Goal: Task Accomplishment & Management: Complete application form

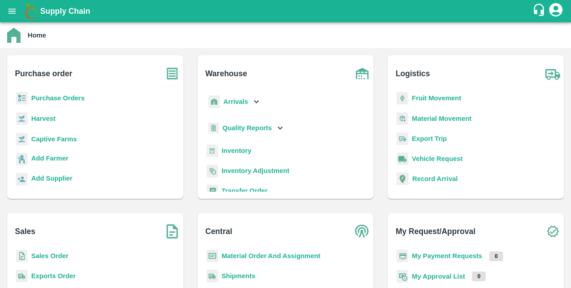
click at [55, 257] on b "Sales Order" at bounding box center [49, 255] width 37 height 7
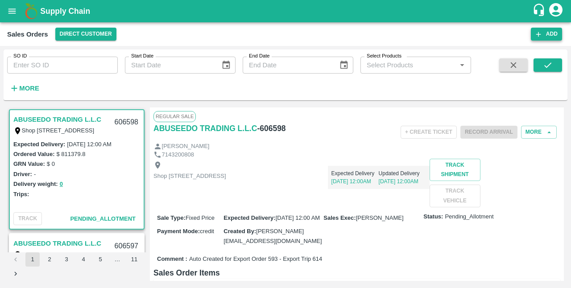
click at [461, 34] on icon "button" at bounding box center [538, 34] width 8 height 8
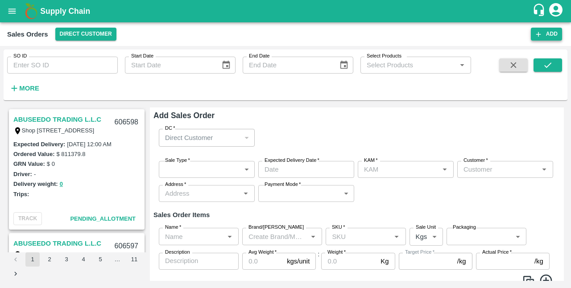
type input "S K VISWA TEJA"
click at [250, 169] on body "Supply Chain Sales Orders Direct Customer Add SO ID SO ID Start Date Start Date…" at bounding box center [285, 144] width 571 height 288
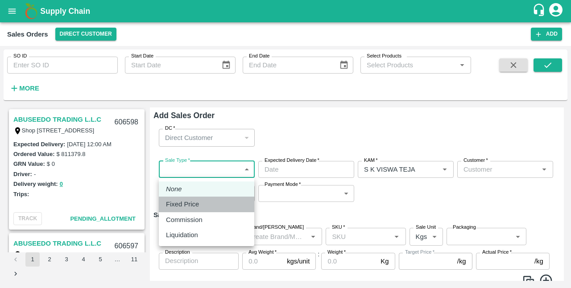
click at [205, 203] on div "Fixed Price" at bounding box center [206, 204] width 81 height 10
type input "1"
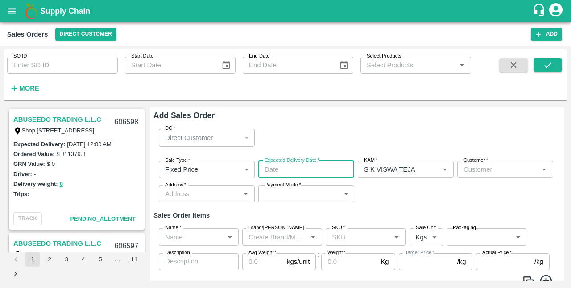
type input "DD/MM/YYYY hh:mm aa"
click at [282, 171] on input "DD/MM/YYYY hh:mm aa" at bounding box center [303, 169] width 90 height 17
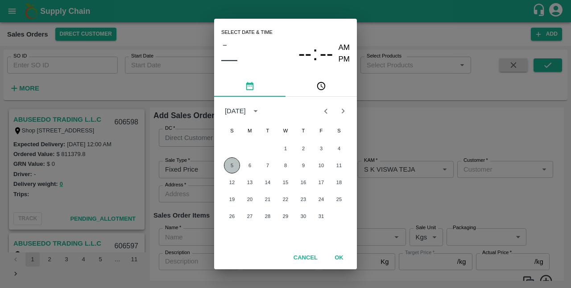
click at [235, 162] on button "5" at bounding box center [232, 165] width 16 height 16
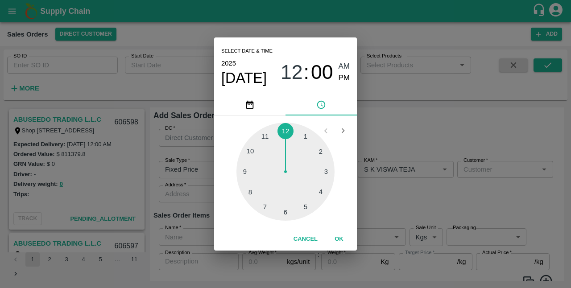
click at [308, 208] on div at bounding box center [285, 172] width 98 height 98
click at [341, 76] on span "PM" at bounding box center [344, 78] width 12 height 12
type input "[DATE] 05:00 PM"
click at [335, 242] on button "OK" at bounding box center [339, 239] width 29 height 16
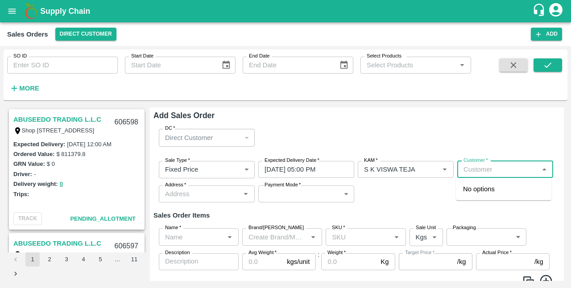
click at [461, 172] on input "Customer   *" at bounding box center [498, 170] width 76 height 12
click at [461, 197] on p "[PERSON_NAME] FRUIT SUPPLIER" at bounding box center [503, 194] width 81 height 20
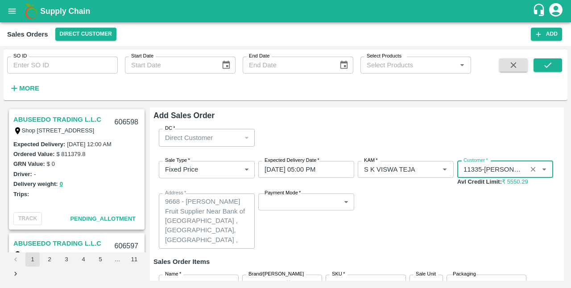
type input "11335-[PERSON_NAME] FRUIT SUPPLIER"
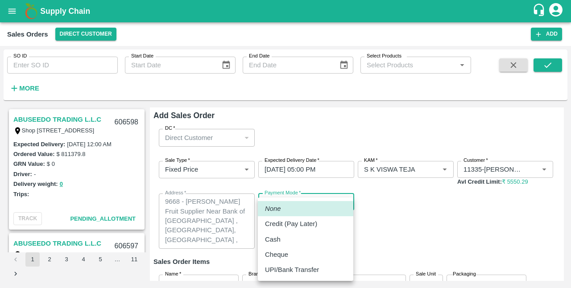
click at [346, 202] on body "Supply Chain Sales Orders Direct Customer Add SO ID SO ID Start Date Start Date…" at bounding box center [285, 144] width 571 height 288
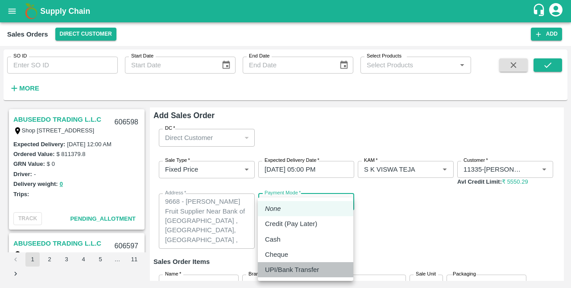
click at [307, 267] on p "UPI/Bank Transfer" at bounding box center [292, 270] width 54 height 10
type input "Direct Transfer"
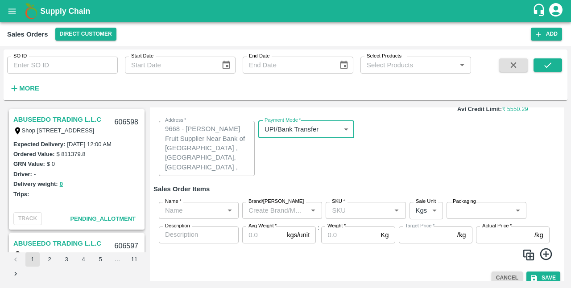
scroll to position [77, 0]
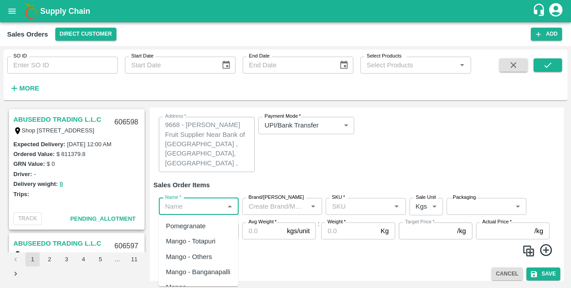
click at [210, 210] on input "Name   *" at bounding box center [191, 207] width 60 height 12
click at [194, 223] on div "Banana Export" at bounding box center [188, 226] width 44 height 10
type input "Banana Export"
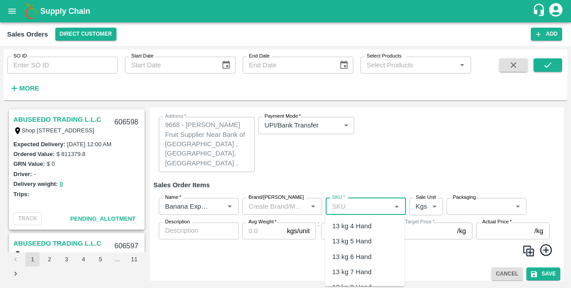
click at [347, 206] on input "SKU   *" at bounding box center [358, 207] width 60 height 12
click at [354, 223] on div "C Class" at bounding box center [343, 226] width 23 height 10
type input "C Class"
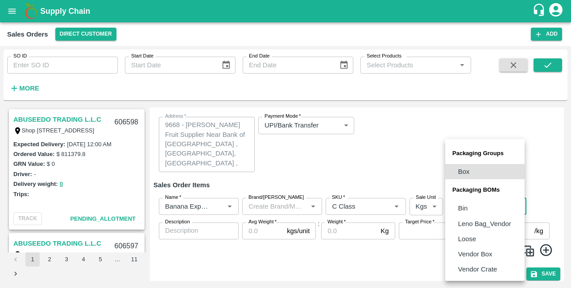
click at [461, 204] on body "Supply Chain Sales Orders Direct Customer Add SO ID SO ID Start Date Start Date…" at bounding box center [285, 144] width 571 height 288
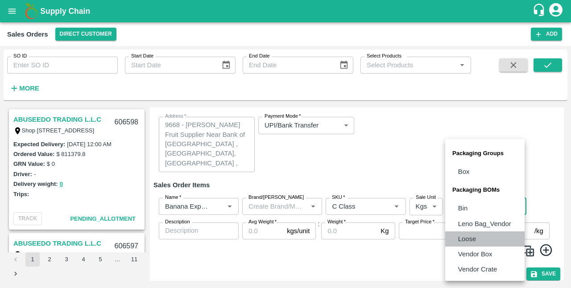
click at [461, 234] on p "Loose" at bounding box center [467, 239] width 18 height 10
type input "BOM/258"
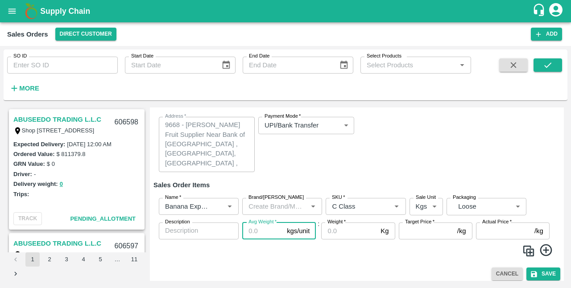
click at [265, 229] on input "Avg Weight   *" at bounding box center [262, 230] width 41 height 17
type input "1850"
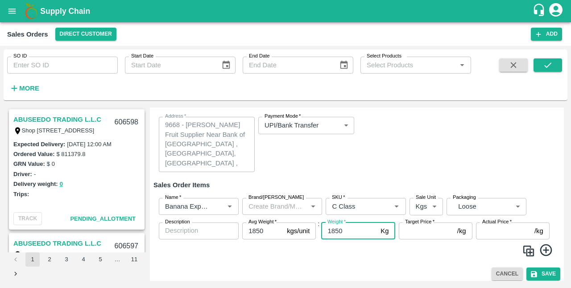
type input "1850"
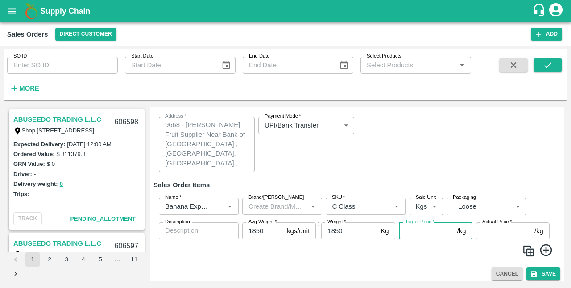
click at [420, 233] on input "Target Price   *" at bounding box center [426, 230] width 55 height 17
type input "3"
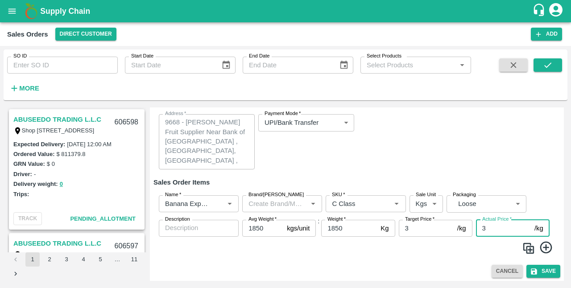
scroll to position [82, 0]
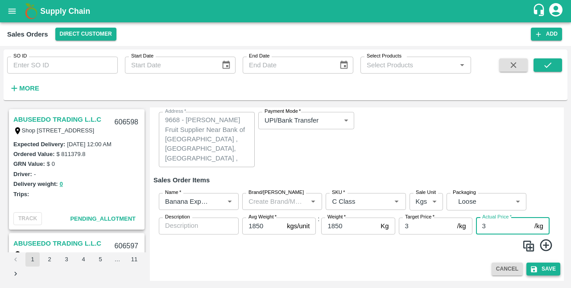
type input "3"
click at [461, 269] on icon "submit" at bounding box center [533, 269] width 6 height 6
